Goal: Information Seeking & Learning: Learn about a topic

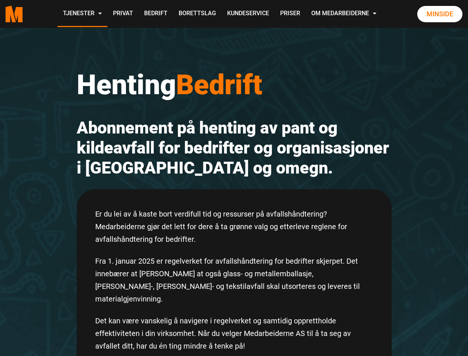
click at [234, 178] on h2 "Abonnement på henting av pant og kildeavfall for bedrifter og organisasjoner i …" at bounding box center [234, 148] width 315 height 60
click at [222, 324] on button "Innstillinger for informasjonskapsler" at bounding box center [221, 324] width 57 height 17
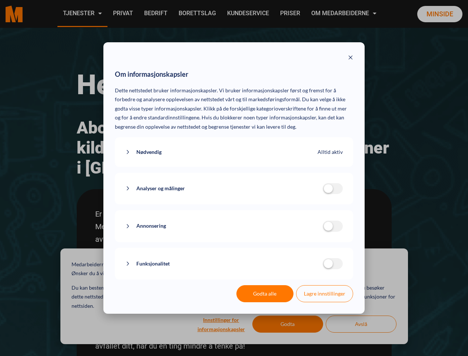
click at [288, 324] on div "Om informasjonskapsler Dette nettstedet bruker informasjonskapsler. Vi bruker i…" at bounding box center [234, 178] width 468 height 356
click at [361, 324] on div "Om informasjonskapsler Dette nettstedet bruker informasjonskapsler. Vi bruker i…" at bounding box center [234, 178] width 468 height 356
click at [82, 14] on div "Om informasjonskapsler Dette nettstedet bruker informasjonskapsler. Vi bruker i…" at bounding box center [234, 178] width 468 height 356
click at [345, 14] on div "Om informasjonskapsler Dette nettstedet bruker informasjonskapsler. Vi bruker i…" at bounding box center [234, 178] width 468 height 356
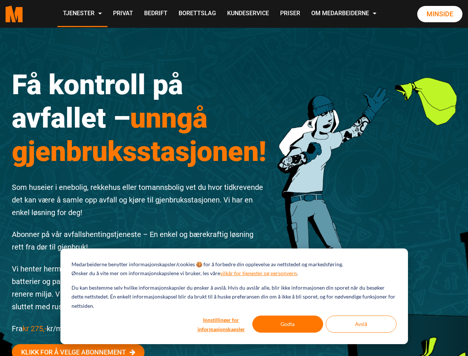
click at [234, 178] on div "Få kontroll på avfallet – unngå gjenbruksstasjonen! Som huseier i enebolig, rek…" at bounding box center [139, 232] width 266 height 362
click at [222, 324] on button "Innstillinger for informasjonskapsler" at bounding box center [221, 324] width 57 height 17
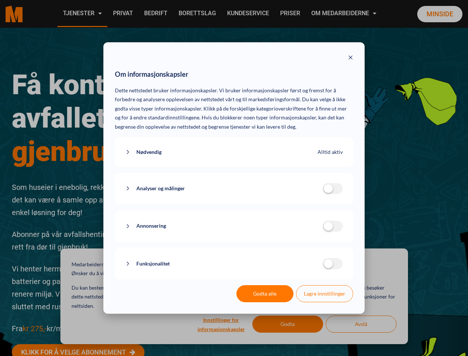
click at [288, 324] on div "Om informasjonskapsler Dette nettstedet bruker informasjonskapsler. Vi bruker i…" at bounding box center [234, 178] width 468 height 356
click at [361, 324] on div "Om informasjonskapsler Dette nettstedet bruker informasjonskapsler. Vi bruker i…" at bounding box center [234, 178] width 468 height 356
click at [82, 14] on div "Om informasjonskapsler Dette nettstedet bruker informasjonskapsler. Vi bruker i…" at bounding box center [234, 178] width 468 height 356
click at [345, 14] on div "Om informasjonskapsler Dette nettstedet bruker informasjonskapsler. Vi bruker i…" at bounding box center [234, 178] width 468 height 356
